Goal: Information Seeking & Learning: Compare options

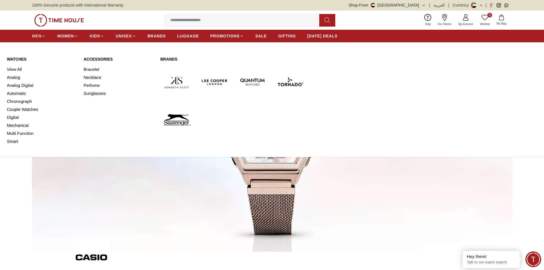
click at [35, 36] on span "MEN" at bounding box center [36, 36] width 9 height 6
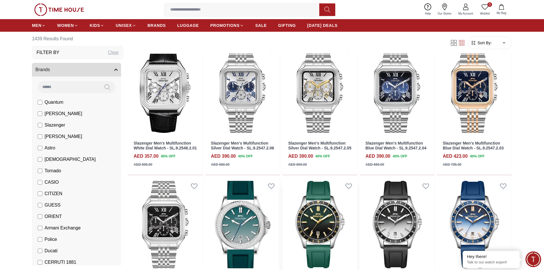
scroll to position [342, 0]
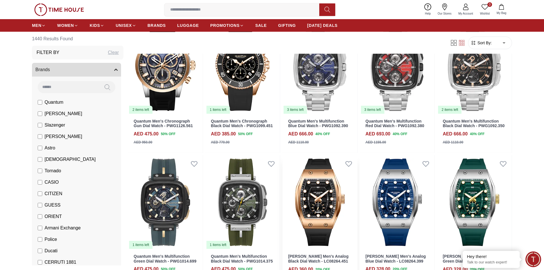
scroll to position [942, 0]
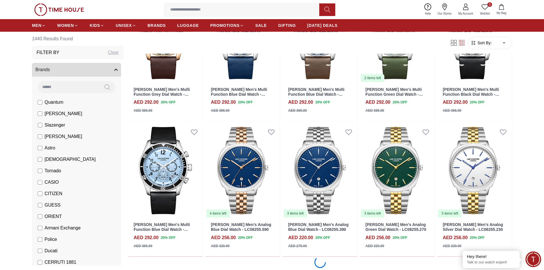
scroll to position [1569, 0]
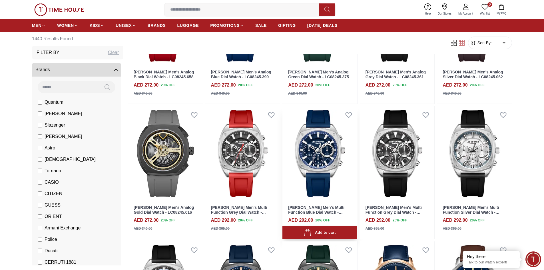
scroll to position [1855, 0]
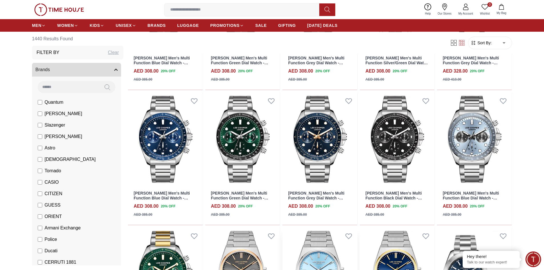
scroll to position [2511, 0]
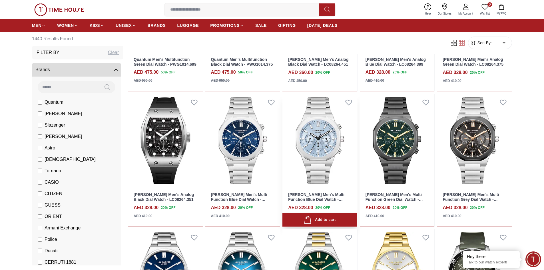
scroll to position [999, 0]
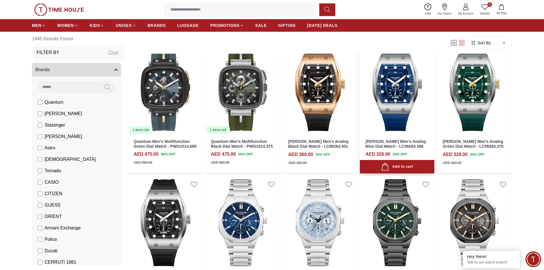
click at [396, 98] on img at bounding box center [397, 87] width 75 height 94
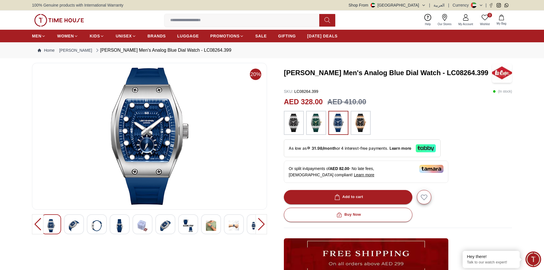
click at [74, 225] on img at bounding box center [74, 225] width 10 height 13
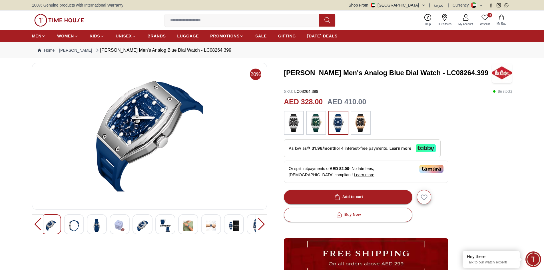
click at [94, 224] on img at bounding box center [97, 225] width 10 height 13
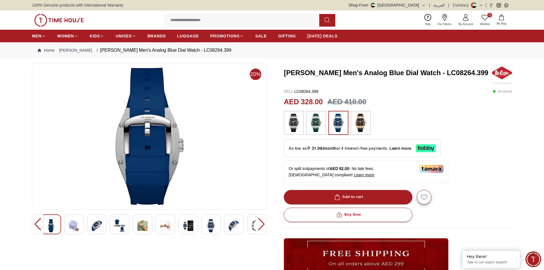
click at [144, 227] on img at bounding box center [142, 225] width 10 height 13
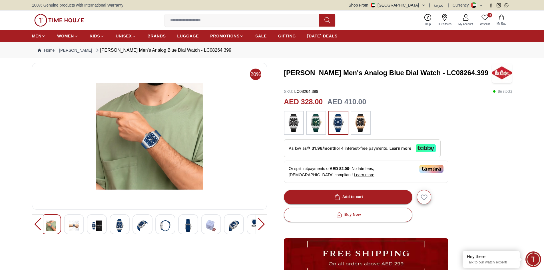
click at [165, 227] on img at bounding box center [165, 225] width 10 height 13
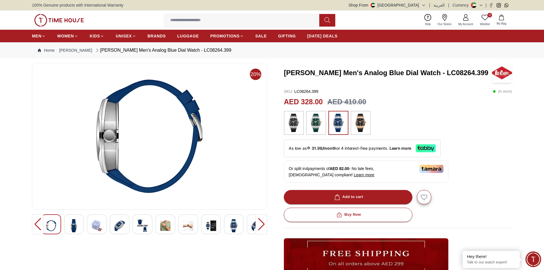
click at [186, 223] on img at bounding box center [188, 225] width 10 height 13
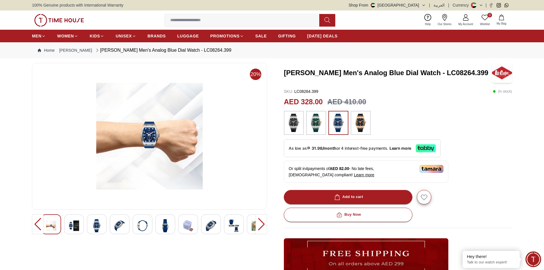
click at [207, 224] on img at bounding box center [211, 225] width 10 height 13
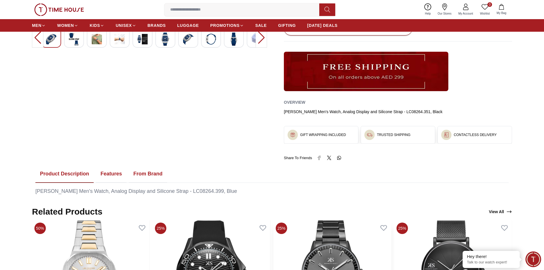
scroll to position [114, 0]
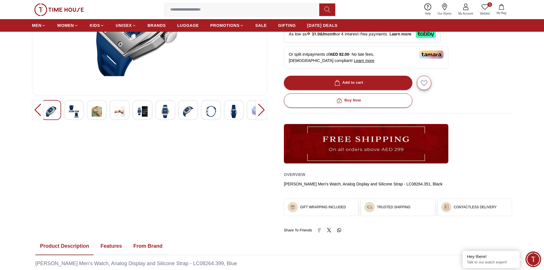
click at [416, 185] on div "[PERSON_NAME] Men's Watch, Analog Display and Silicone Strap - LC08264.351, Bla…" at bounding box center [398, 184] width 228 height 6
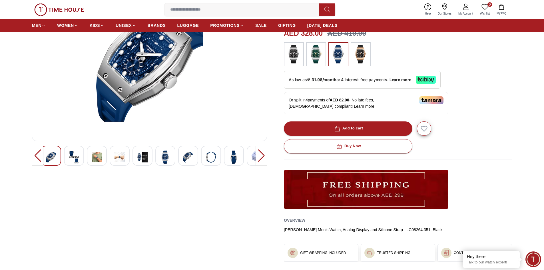
scroll to position [0, 0]
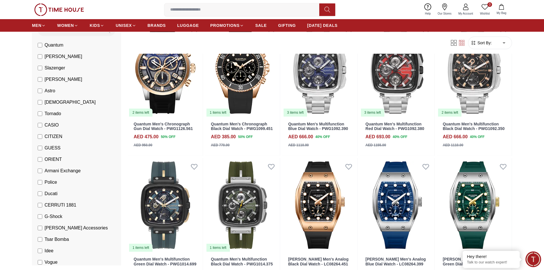
scroll to position [29, 0]
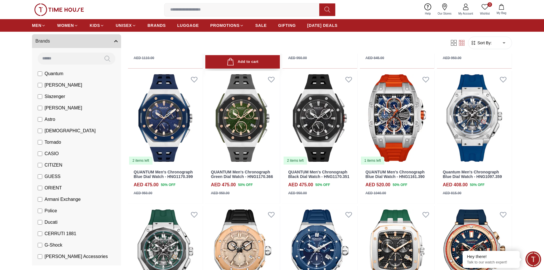
scroll to position [571, 0]
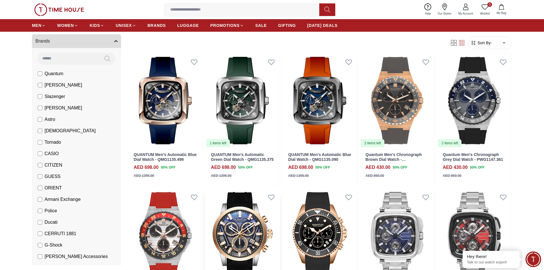
scroll to position [86, 0]
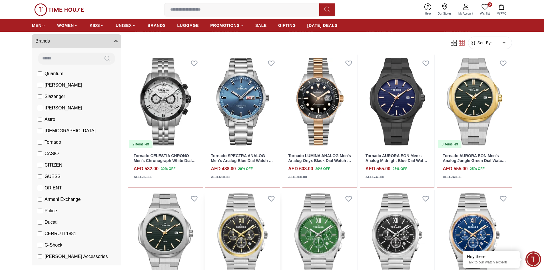
scroll to position [257, 0]
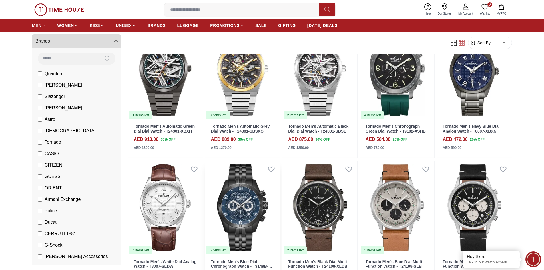
scroll to position [827, 0]
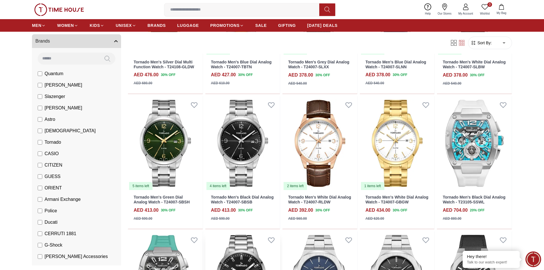
scroll to position [1141, 0]
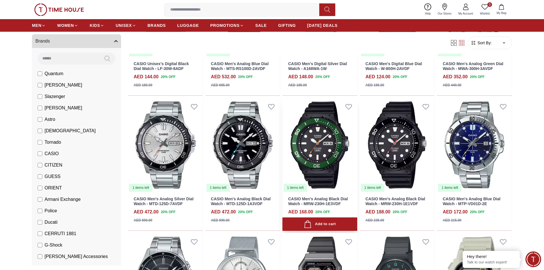
scroll to position [342, 0]
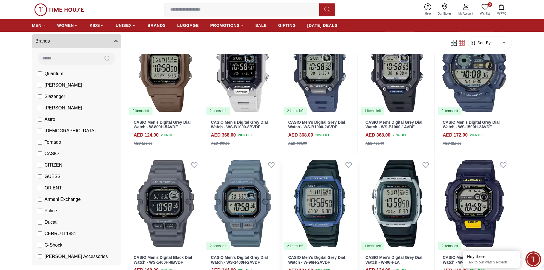
scroll to position [970, 0]
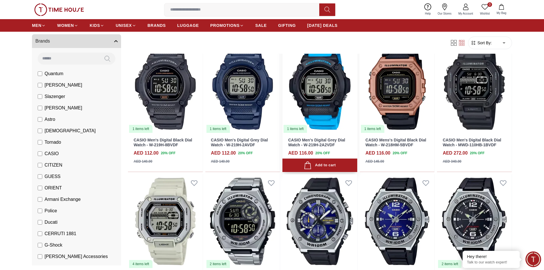
scroll to position [1198, 0]
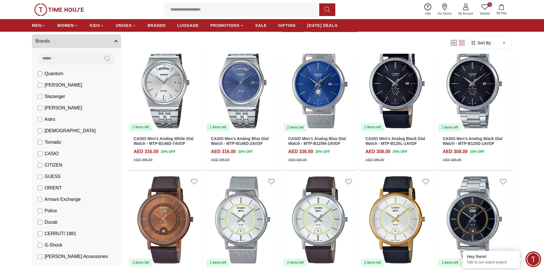
scroll to position [1997, 0]
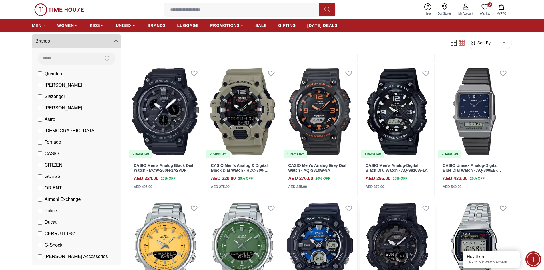
scroll to position [2482, 0]
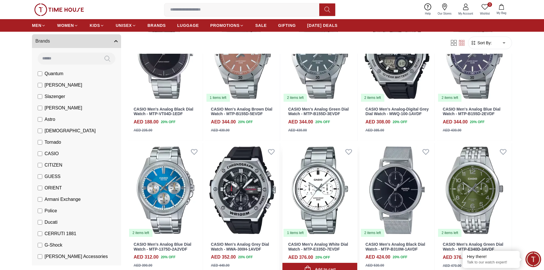
scroll to position [3139, 0]
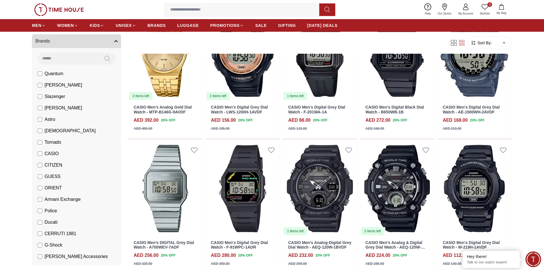
scroll to position [3452, 0]
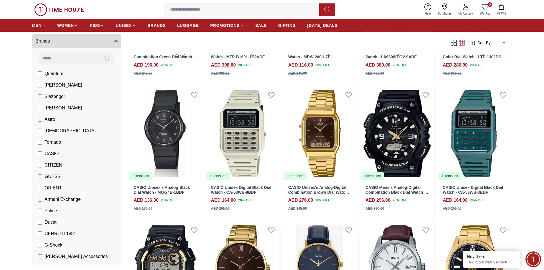
scroll to position [4166, 0]
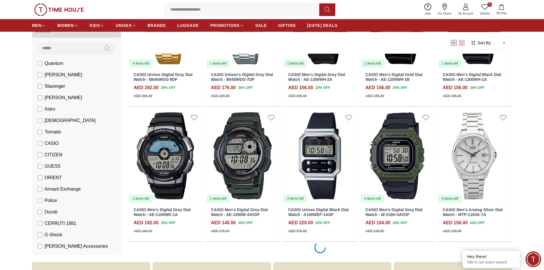
scroll to position [4822, 0]
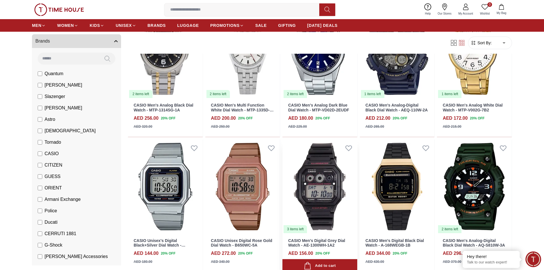
scroll to position [5223, 0]
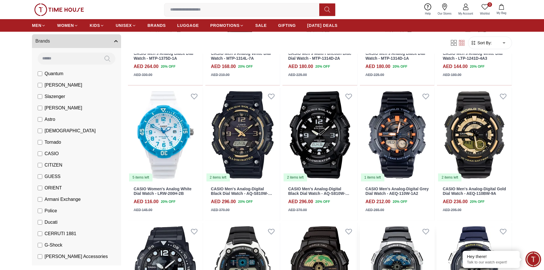
scroll to position [5761, 0]
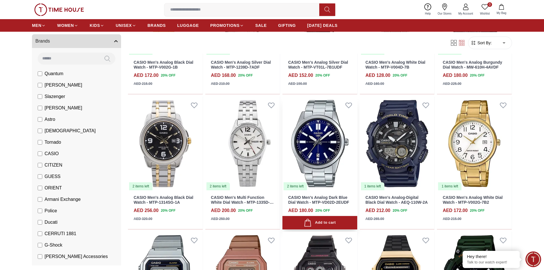
scroll to position [5090, 0]
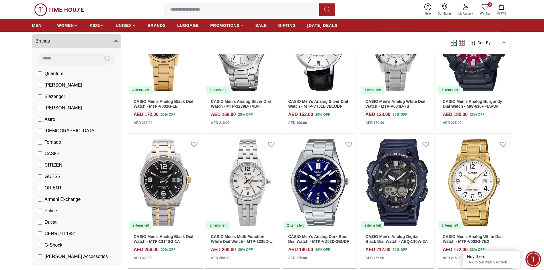
click at [61, 58] on input at bounding box center [69, 57] width 62 height 11
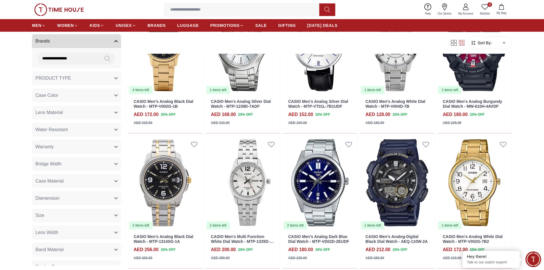
type input "**********"
click at [104, 59] on icon at bounding box center [106, 59] width 5 height 6
click at [104, 60] on icon at bounding box center [106, 59] width 5 height 6
click at [104, 58] on icon at bounding box center [107, 58] width 6 height 7
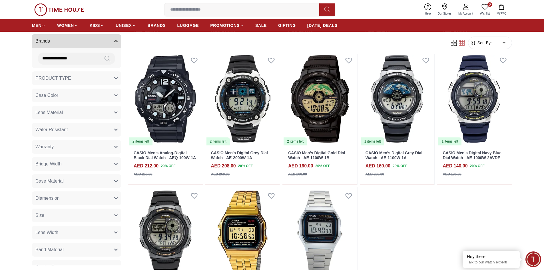
scroll to position [5229, 0]
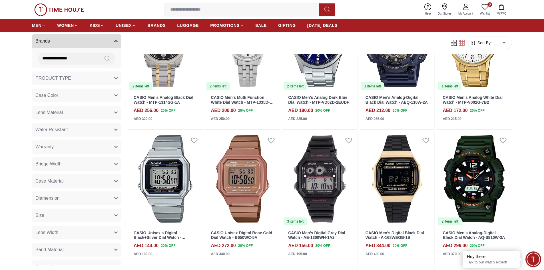
scroll to position [4822, 0]
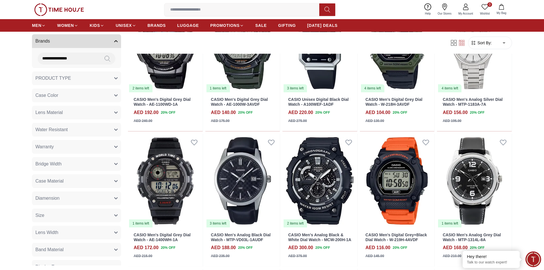
scroll to position [4166, 0]
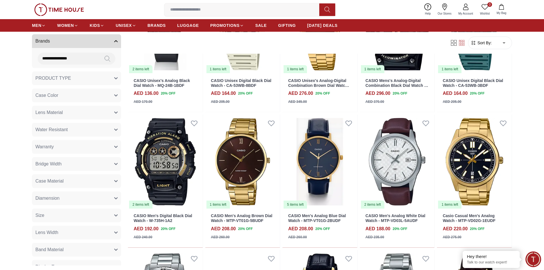
scroll to position [3725, 0]
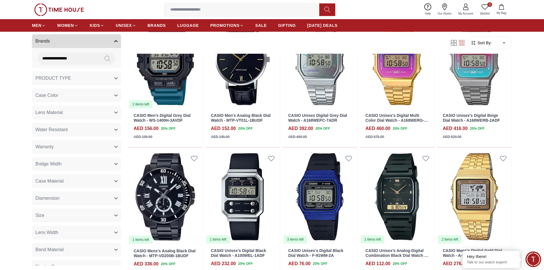
scroll to position [3139, 0]
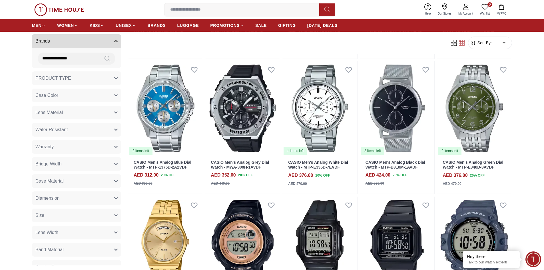
scroll to position [2540, 0]
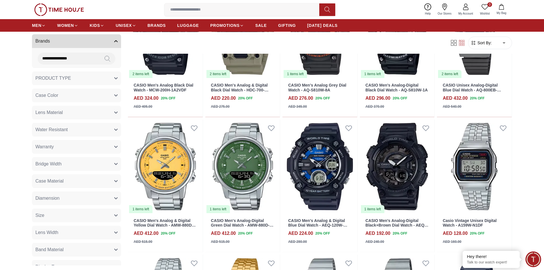
scroll to position [1997, 0]
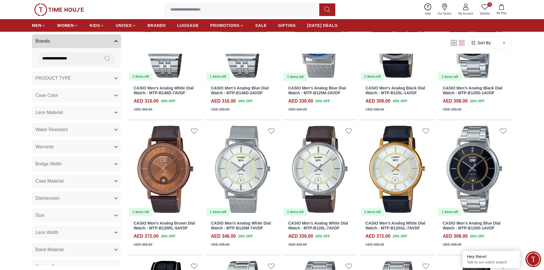
scroll to position [1512, 0]
